Goal: Task Accomplishment & Management: Complete application form

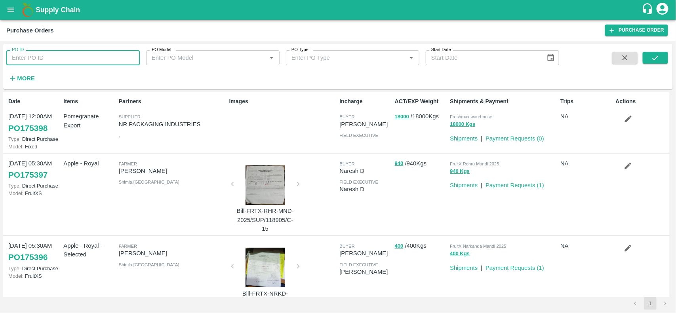
click at [48, 56] on input "PO ID" at bounding box center [72, 57] width 133 height 15
click at [293, 23] on div "Purchase Orders Purchase Order" at bounding box center [338, 30] width 676 height 21
click at [314, 38] on div "Purchase Orders Purchase Order" at bounding box center [338, 30] width 676 height 21
click at [361, 30] on div "Purchase Orders" at bounding box center [305, 30] width 599 height 10
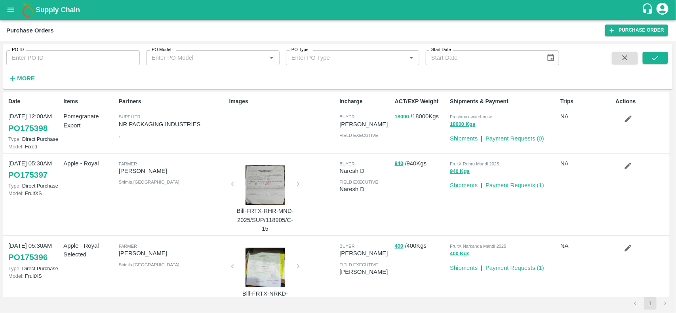
click at [361, 30] on div "Purchase Orders" at bounding box center [305, 30] width 599 height 10
click at [271, 28] on div "Purchase Orders" at bounding box center [305, 30] width 599 height 10
click at [78, 58] on input "PO ID" at bounding box center [72, 57] width 133 height 15
paste input "165502"
click at [78, 58] on input "165502" at bounding box center [72, 57] width 133 height 15
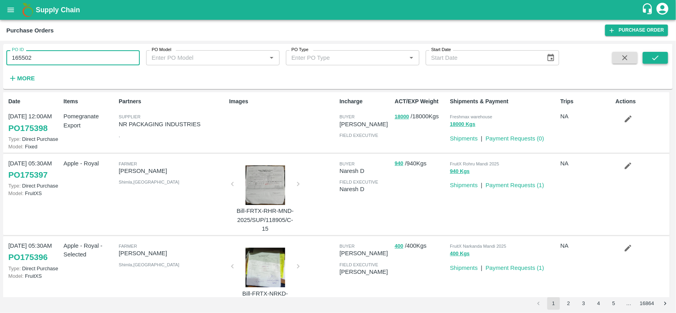
type input "165502"
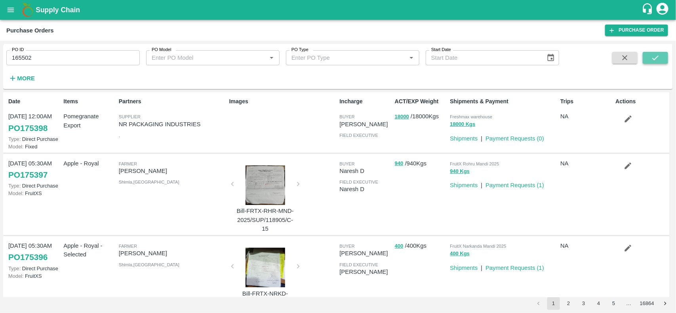
click at [651, 60] on icon "submit" at bounding box center [655, 57] width 9 height 9
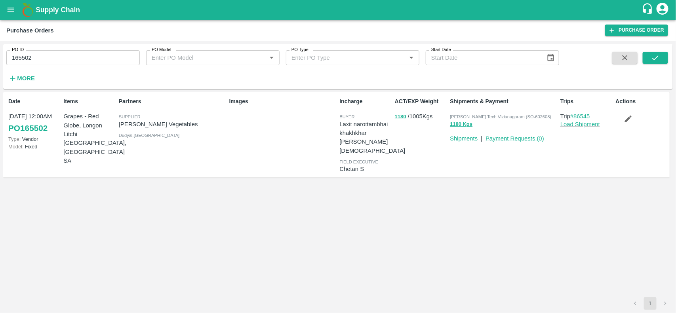
click at [511, 138] on link "Payment Requests ( 0 )" at bounding box center [514, 138] width 59 height 6
click at [124, 127] on p "[PERSON_NAME] Vegetables" at bounding box center [172, 124] width 107 height 9
copy p "Shree"
click at [124, 127] on p "[PERSON_NAME] Vegetables" at bounding box center [172, 124] width 107 height 9
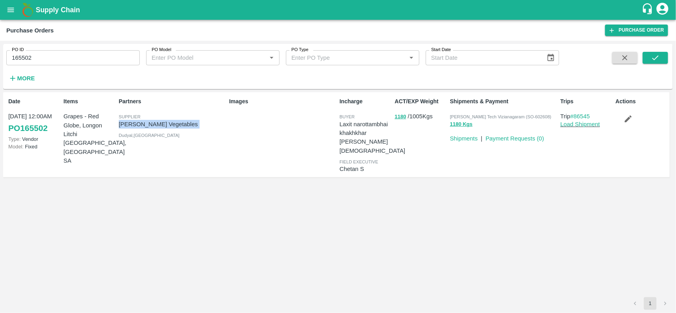
copy p "[PERSON_NAME] Vegetables"
click at [124, 127] on p "[PERSON_NAME] Vegetables" at bounding box center [172, 124] width 107 height 9
click at [95, 59] on input "165502" at bounding box center [72, 57] width 133 height 15
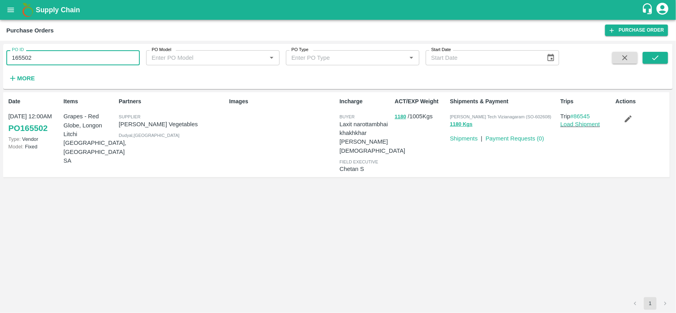
click at [95, 59] on input "165502" at bounding box center [72, 57] width 133 height 15
click at [511, 135] on link "Payment Requests ( 0 )" at bounding box center [514, 138] width 59 height 6
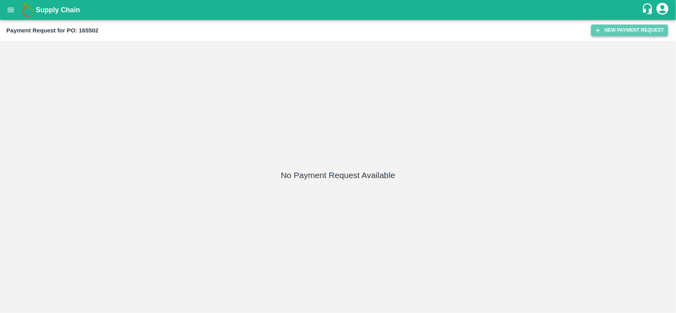
click at [630, 32] on button "New Payment Request" at bounding box center [629, 30] width 77 height 11
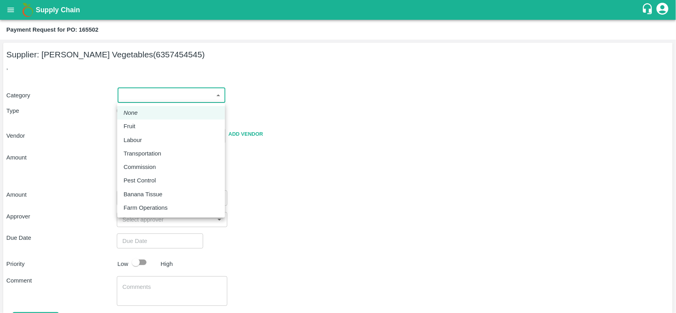
click at [150, 88] on body "Supply Chain Payment Request for PO: 165502 Supplier: Shree Krishna Vegetables …" at bounding box center [338, 156] width 676 height 313
click at [130, 123] on p "Fruit" at bounding box center [130, 126] width 12 height 9
type input "1"
type input "[PERSON_NAME] Vegetables - 6357454545(Supplier)"
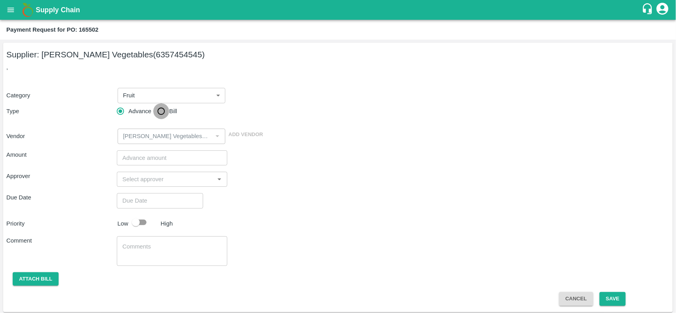
click at [159, 114] on input "Bill" at bounding box center [161, 111] width 16 height 16
radio input "true"
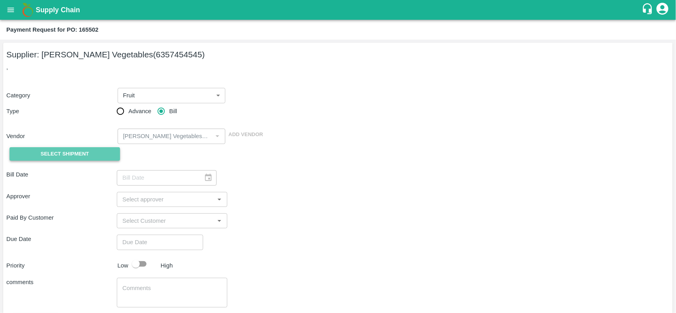
click at [53, 156] on span "Select Shipment" at bounding box center [65, 154] width 48 height 9
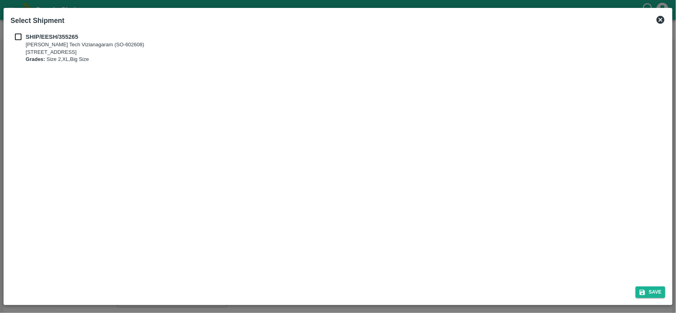
click at [13, 34] on input "checkbox" at bounding box center [18, 36] width 15 height 9
checkbox input "true"
click at [646, 289] on button "Save" at bounding box center [651, 292] width 30 height 11
type input "[DATE]"
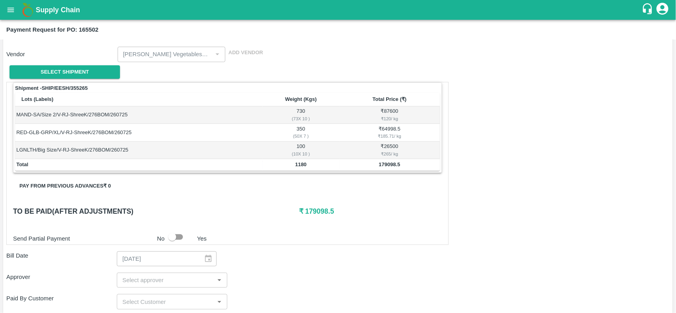
scroll to position [82, 0]
click at [301, 109] on td "730 ( 73 X 10 )" at bounding box center [301, 114] width 77 height 17
copy td "730"
click at [301, 109] on td "730 ( 73 X 10 )" at bounding box center [301, 114] width 77 height 17
click at [386, 120] on div "₹ 120 / kg" at bounding box center [390, 118] width 98 height 7
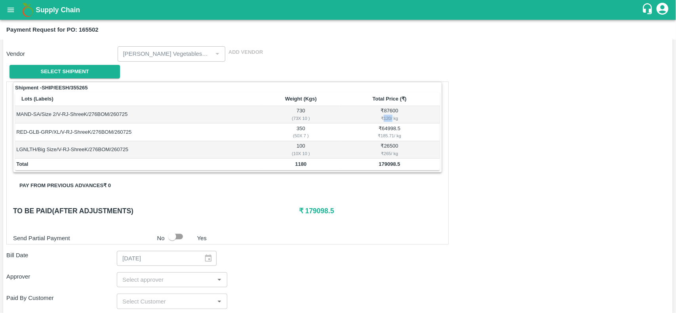
copy div "120"
click at [386, 120] on div "₹ 120 / kg" at bounding box center [390, 118] width 98 height 7
click at [299, 127] on td "350 ( 50 X 7 )" at bounding box center [301, 132] width 77 height 17
copy td "350"
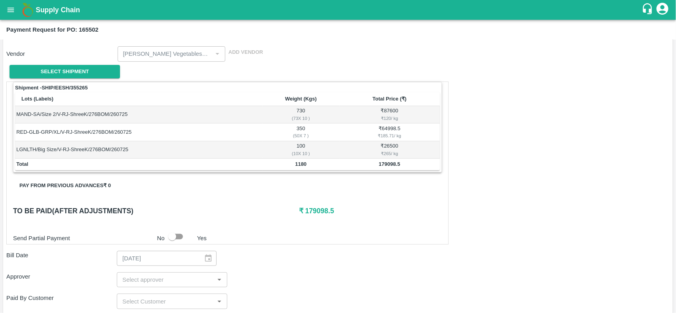
click at [386, 137] on div "₹ 185.71 / kg" at bounding box center [390, 135] width 98 height 7
copy div "185.71"
click at [386, 137] on div "₹ 185.71 / kg" at bounding box center [390, 135] width 98 height 7
click at [303, 147] on td "100 ( 10 X 10 )" at bounding box center [301, 149] width 77 height 17
copy td "100"
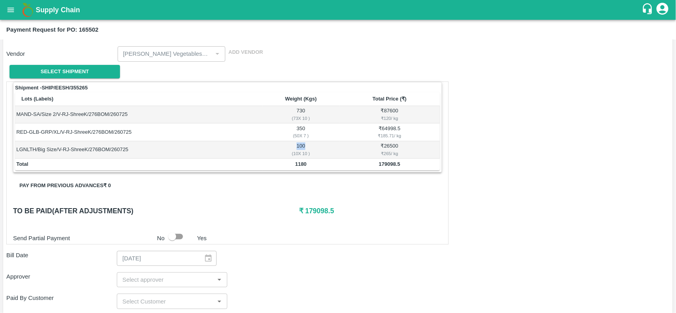
click at [303, 147] on td "100 ( 10 X 10 )" at bounding box center [301, 149] width 77 height 17
click at [386, 154] on div "₹ 265 / kg" at bounding box center [390, 153] width 98 height 7
copy div "265"
